Goal: Transaction & Acquisition: Purchase product/service

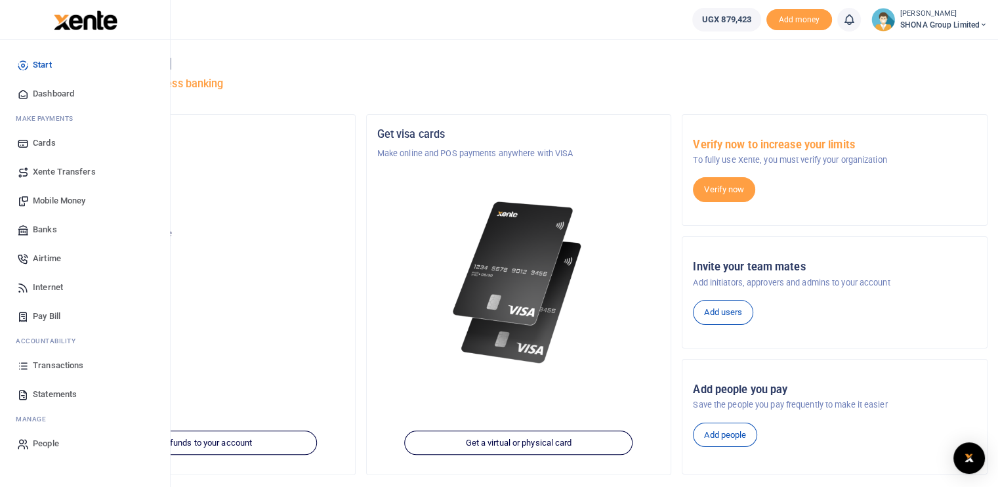
click at [58, 204] on span "Mobile Money" at bounding box center [59, 200] width 52 height 13
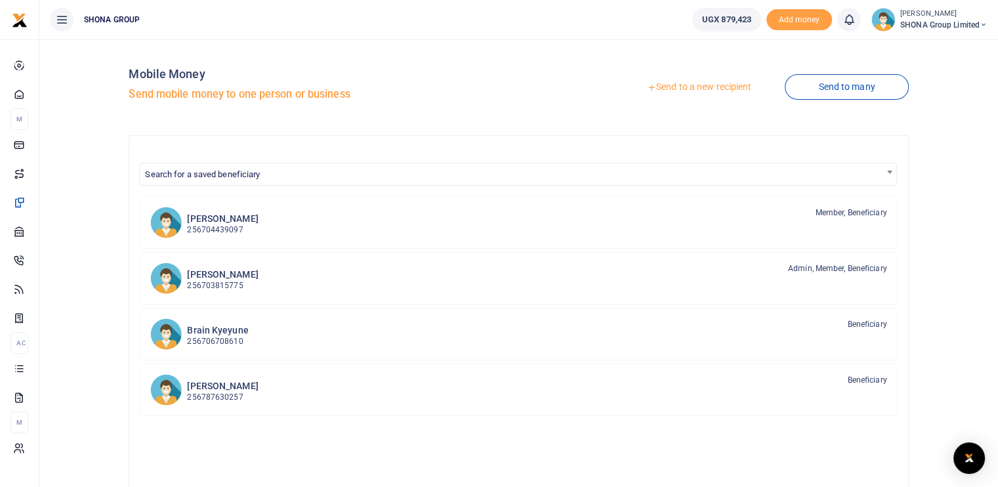
click at [713, 91] on link "Send to a new recipient" at bounding box center [698, 87] width 171 height 24
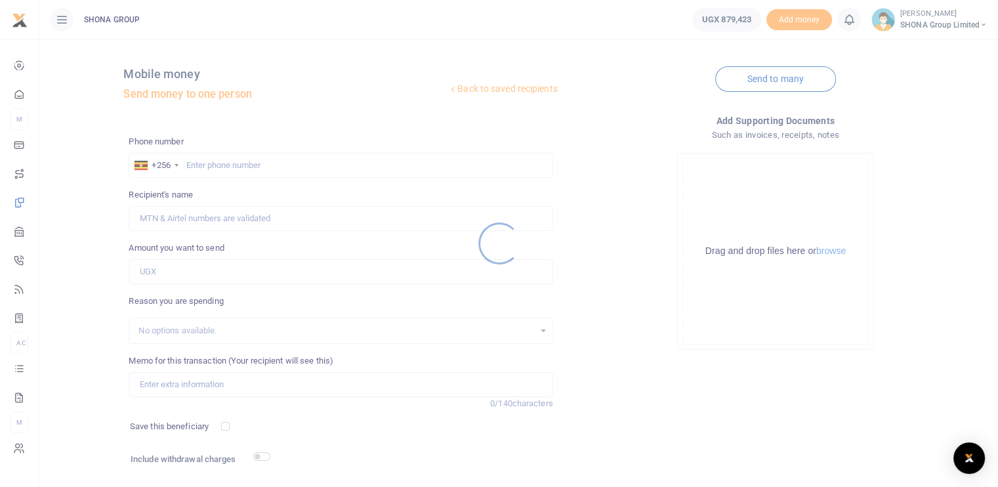
click at [198, 159] on div at bounding box center [499, 243] width 998 height 487
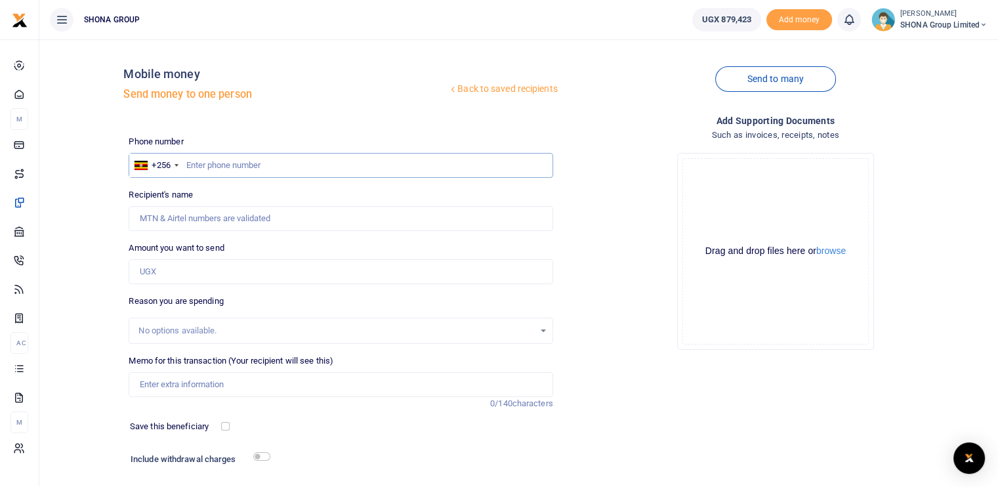
click at [199, 164] on input "text" at bounding box center [341, 165] width 424 height 25
type input "0704562984"
click at [215, 267] on input "Amount you want to send" at bounding box center [341, 271] width 424 height 25
type input "Mike Ssenkungu"
type input "200,000"
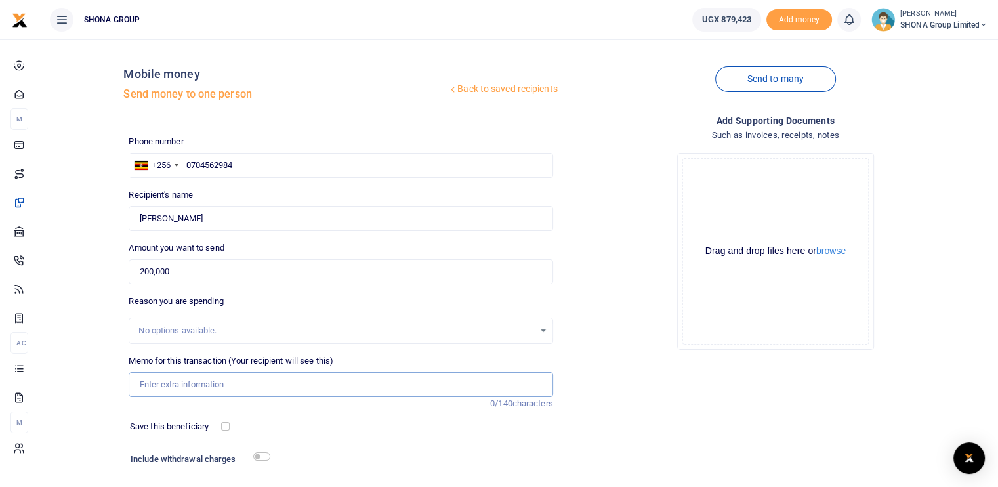
click at [182, 393] on input "Memo for this transaction (Your recipient will see this)" at bounding box center [341, 384] width 424 height 25
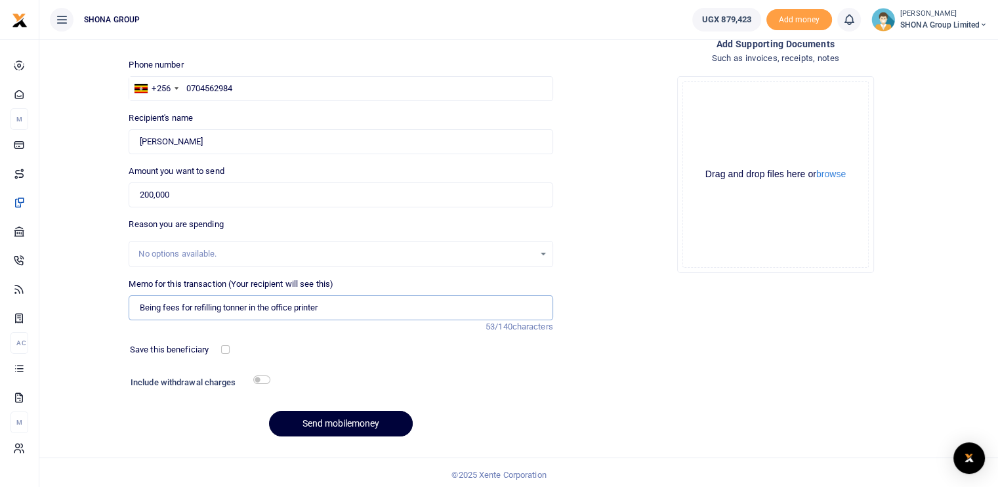
scroll to position [81, 0]
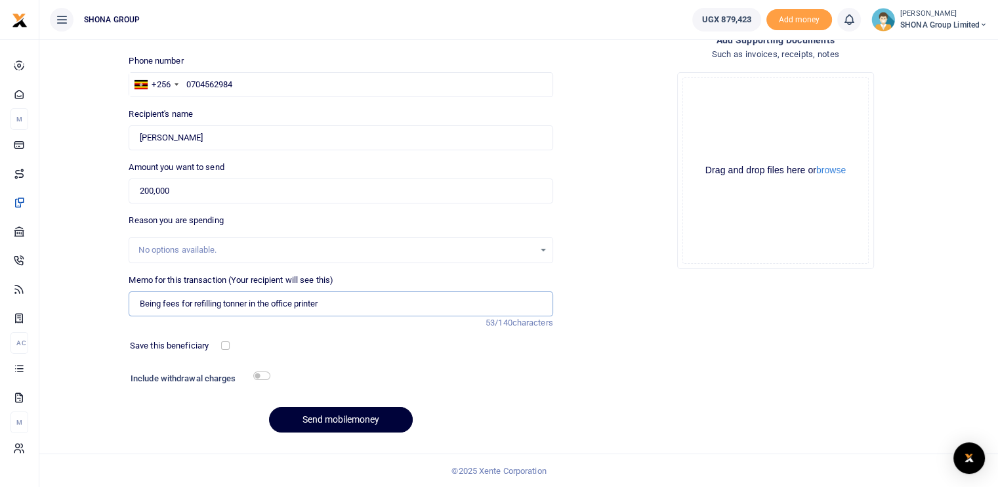
type input "Being fees for refilling tonner in the office printer"
click at [304, 416] on button "Send mobilemoney" at bounding box center [341, 420] width 144 height 26
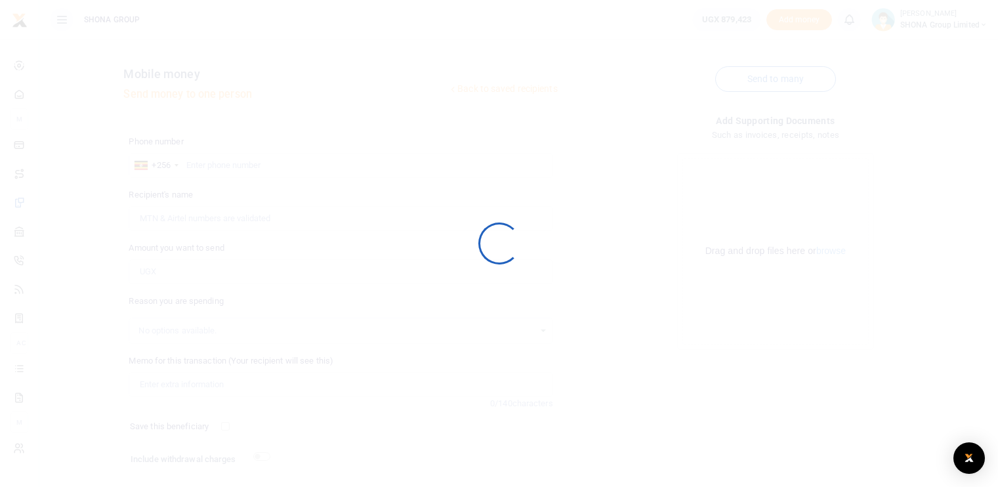
scroll to position [81, 0]
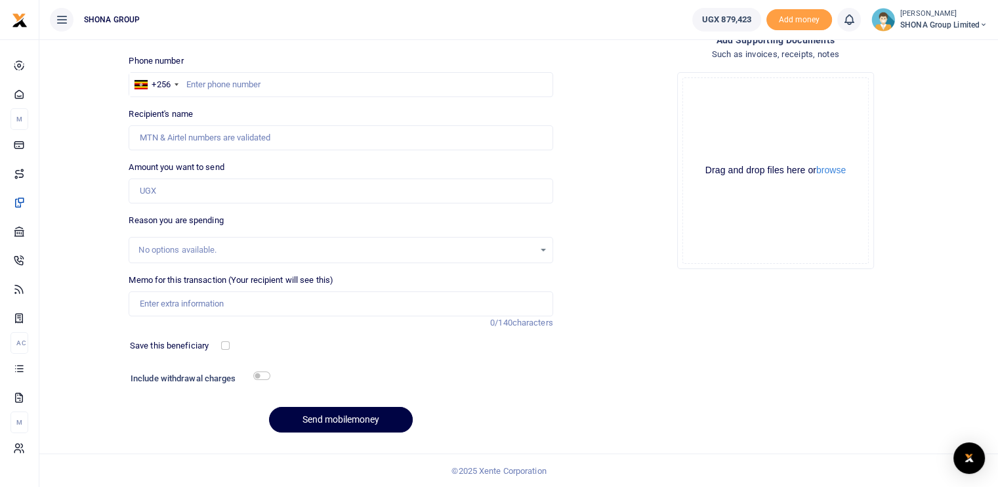
click at [914, 299] on div "Add supporting Documents Such as invoices, receipts, notes Drop your files here…" at bounding box center [775, 238] width 434 height 411
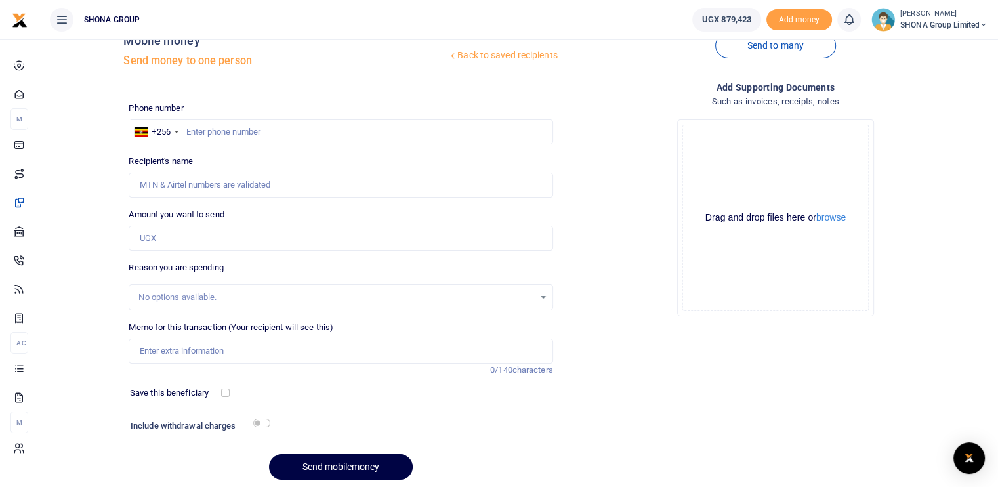
scroll to position [15, 0]
